Goal: Transaction & Acquisition: Purchase product/service

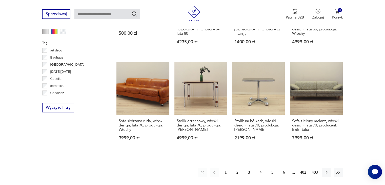
scroll to position [480, 0]
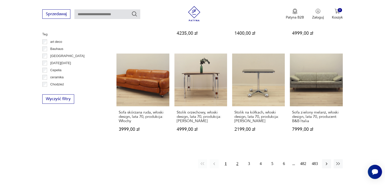
click at [239, 159] on button "2" at bounding box center [237, 163] width 9 height 9
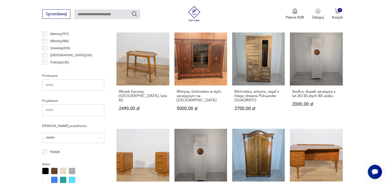
scroll to position [457, 0]
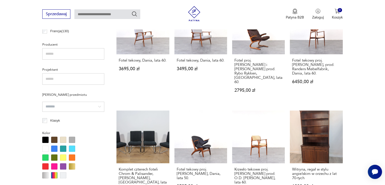
scroll to position [298, 0]
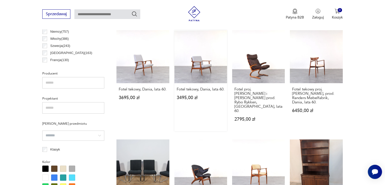
click at [209, 60] on link "Fotel tekowy, Dania, lata 60. 3495,00 zł" at bounding box center [200, 80] width 53 height 101
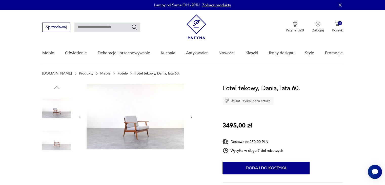
click at [157, 121] on img at bounding box center [136, 117] width 98 height 66
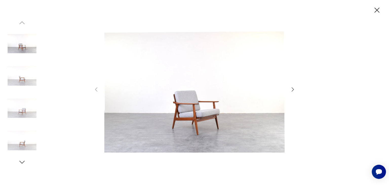
click at [29, 78] on img at bounding box center [22, 76] width 29 height 29
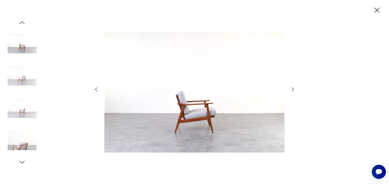
click at [19, 101] on img at bounding box center [22, 108] width 29 height 29
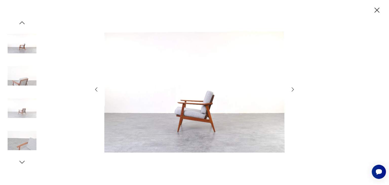
click at [16, 115] on img at bounding box center [22, 108] width 29 height 29
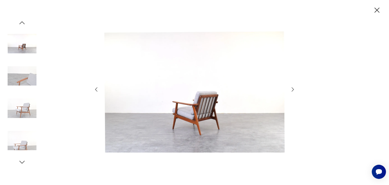
click at [22, 124] on div at bounding box center [22, 92] width 29 height 127
click at [25, 132] on img at bounding box center [22, 140] width 29 height 29
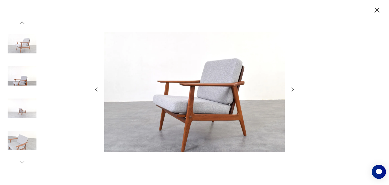
click at [25, 141] on img at bounding box center [22, 140] width 29 height 29
